Goal: Task Accomplishment & Management: Manage account settings

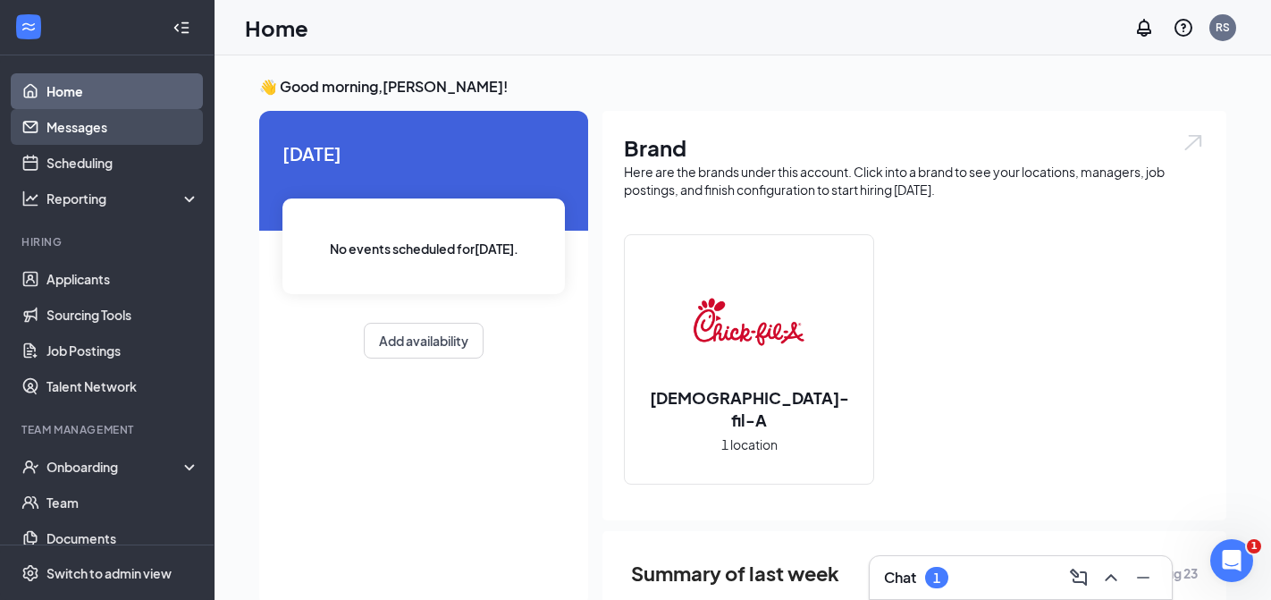
click at [101, 120] on link "Messages" at bounding box center [122, 127] width 153 height 36
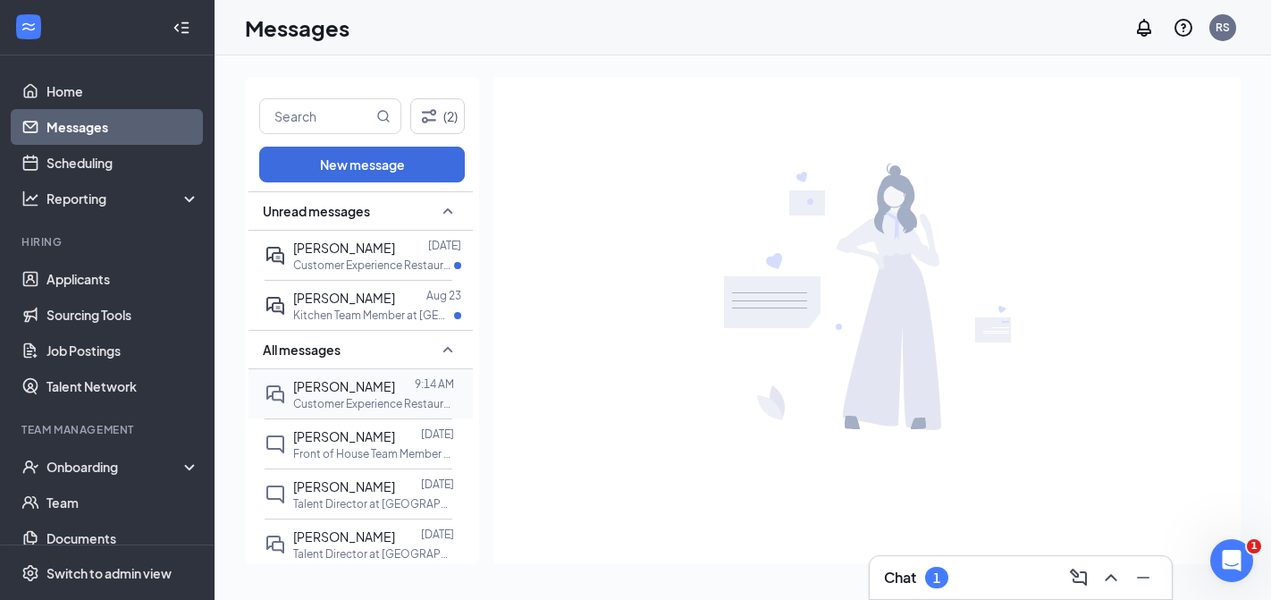
click at [327, 402] on p "Customer Experience Restaurant Director at [GEOGRAPHIC_DATA]" at bounding box center [373, 403] width 161 height 15
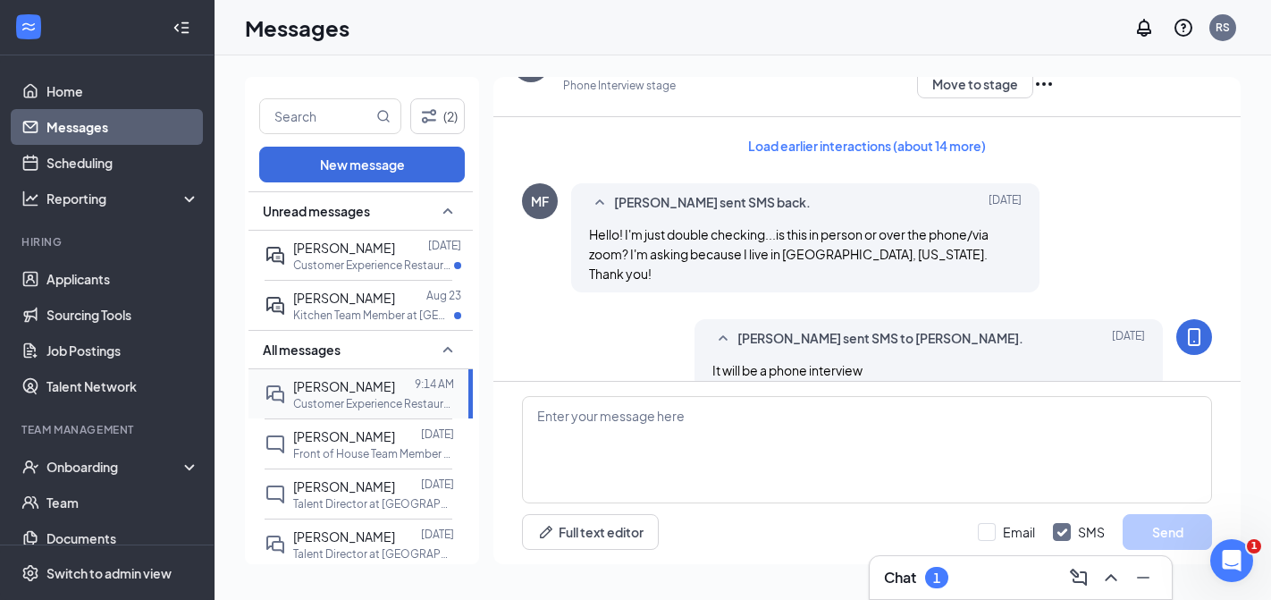
click at [287, 383] on div "[PERSON_NAME] 9:14 AM Customer Experience Restaurant Director at [GEOGRAPHIC_DA…" at bounding box center [359, 393] width 188 height 49
click at [542, 209] on div "MF" at bounding box center [540, 201] width 18 height 18
click at [641, 200] on span "[PERSON_NAME] sent SMS back." at bounding box center [712, 202] width 197 height 21
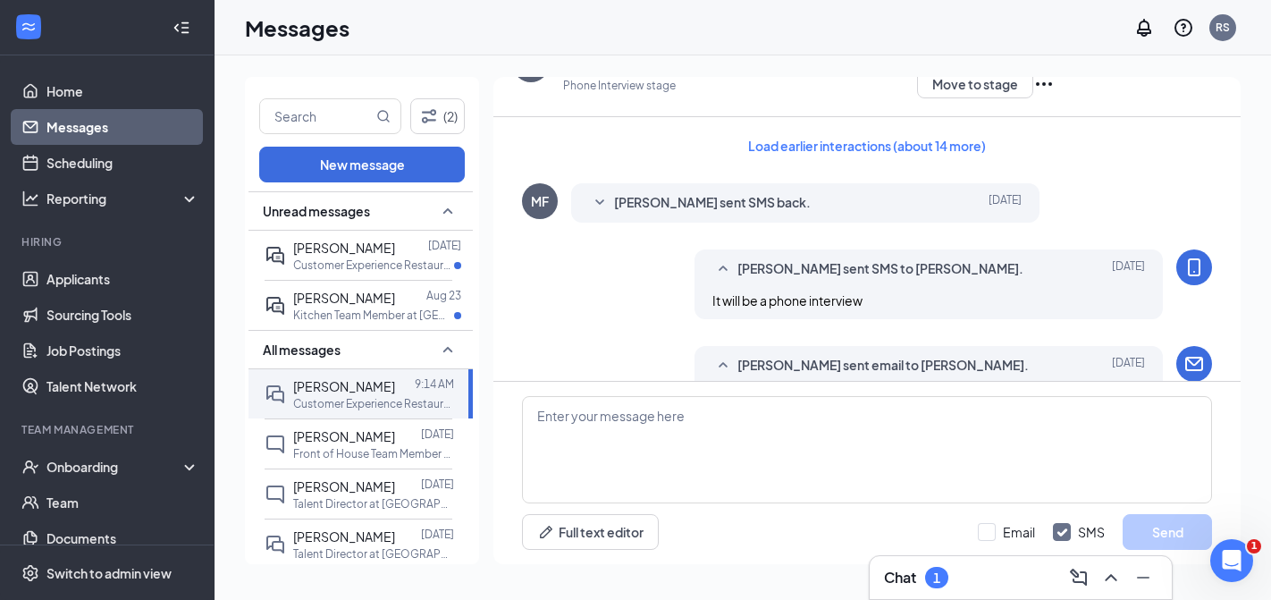
click at [632, 199] on span "[PERSON_NAME] sent SMS back." at bounding box center [712, 202] width 197 height 21
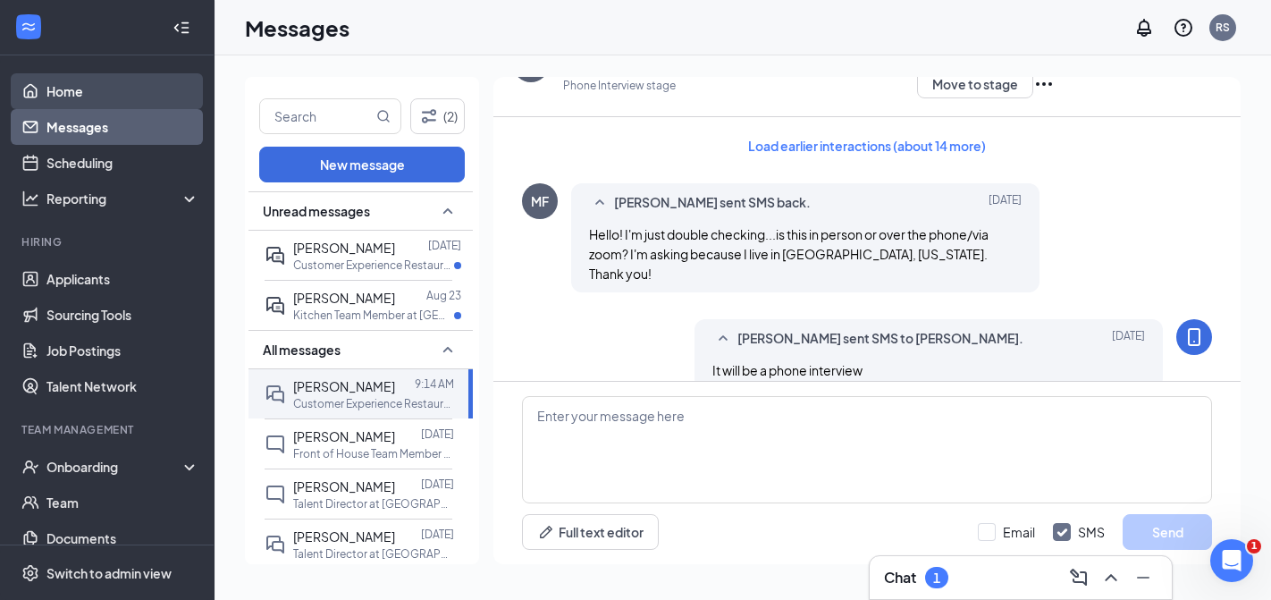
click at [57, 93] on link "Home" at bounding box center [122, 91] width 153 height 36
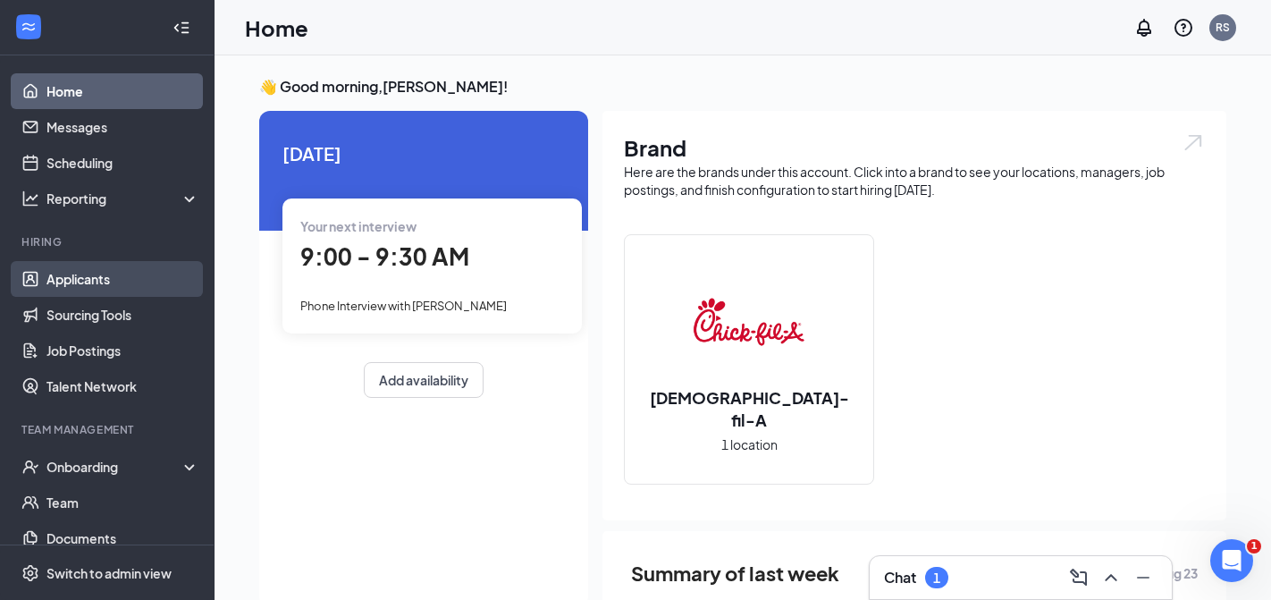
click at [77, 279] on link "Applicants" at bounding box center [122, 279] width 153 height 36
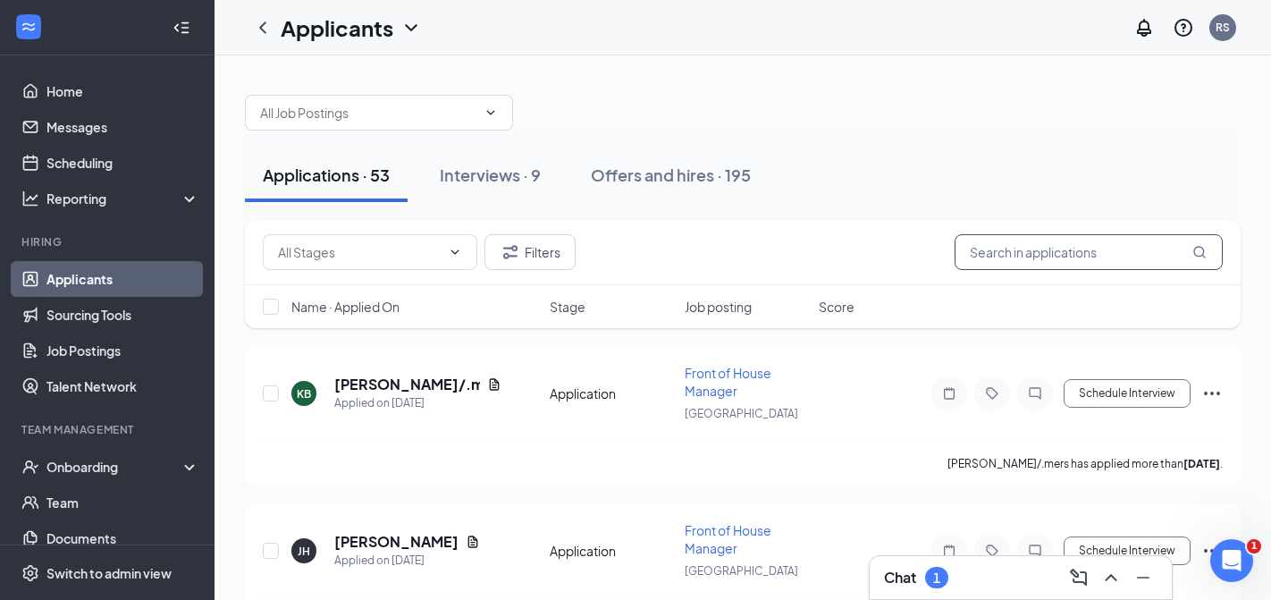
click at [1001, 245] on input "text" at bounding box center [1089, 252] width 268 height 36
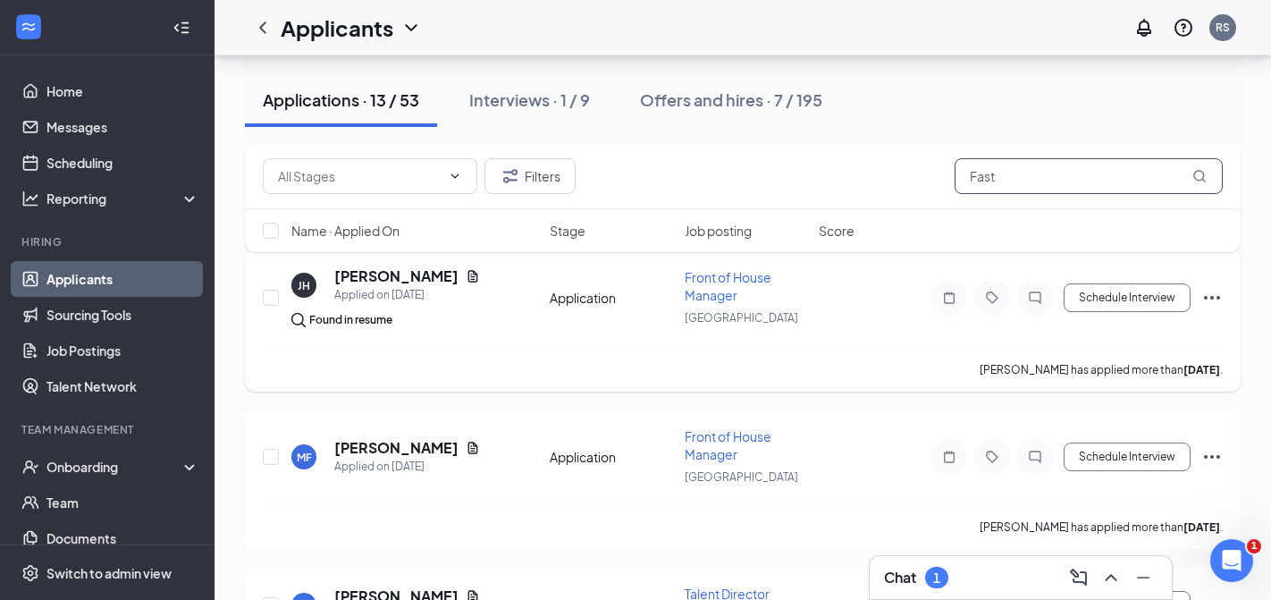
scroll to position [106, 0]
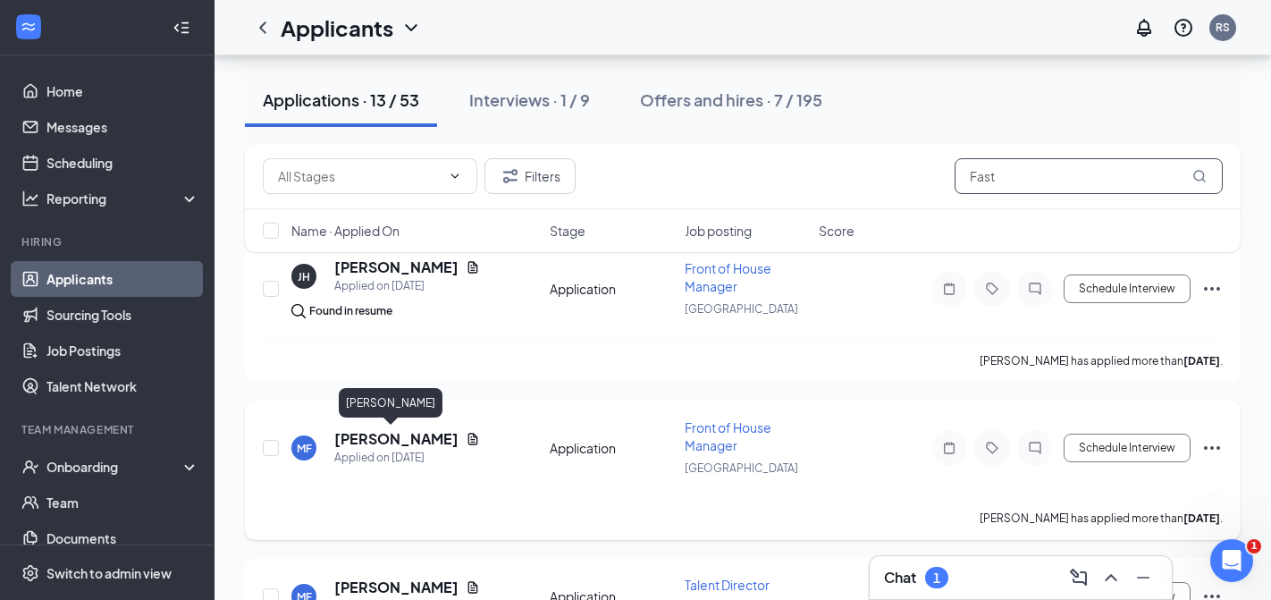
type input "Fast"
click at [368, 434] on h5 "[PERSON_NAME]" at bounding box center [396, 439] width 124 height 20
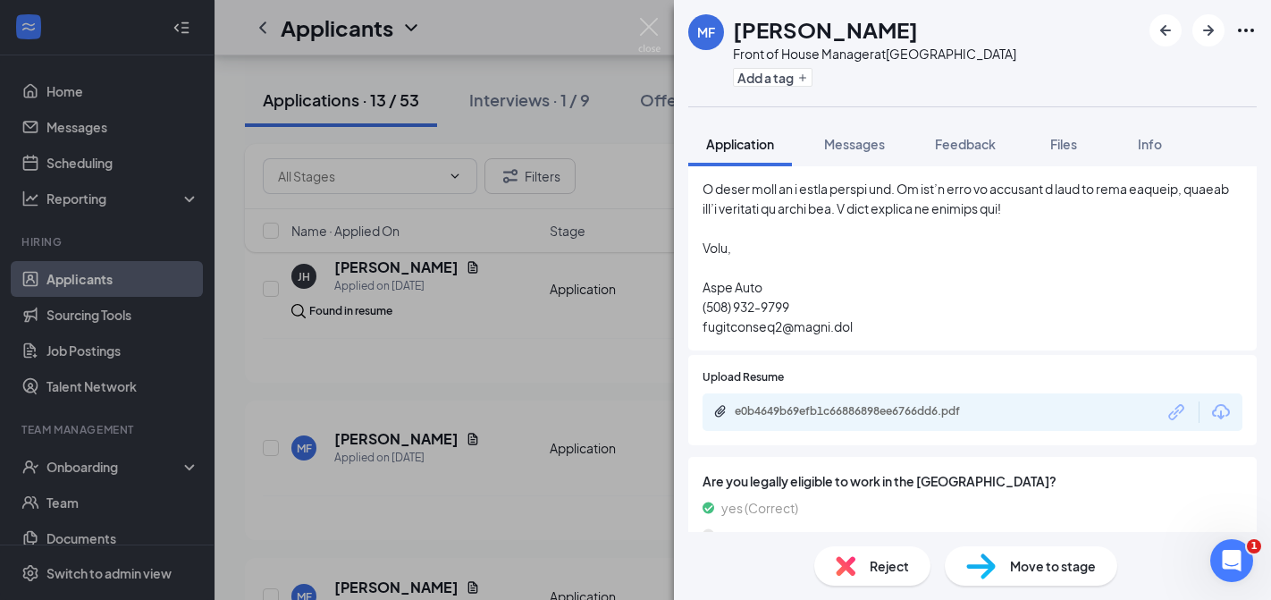
scroll to position [1053, 0]
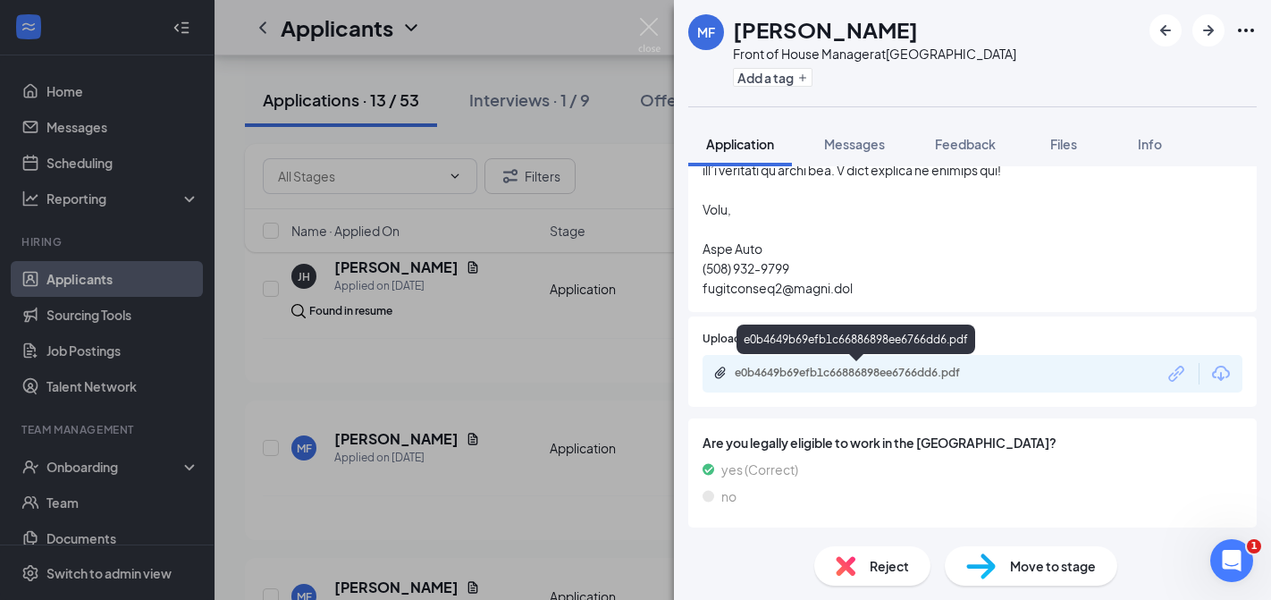
click at [854, 372] on div "e0b4649b69efb1c66886898ee6766dd6.pdf" at bounding box center [860, 373] width 250 height 14
click at [648, 34] on img at bounding box center [649, 35] width 22 height 35
